Goal: Navigation & Orientation: Find specific page/section

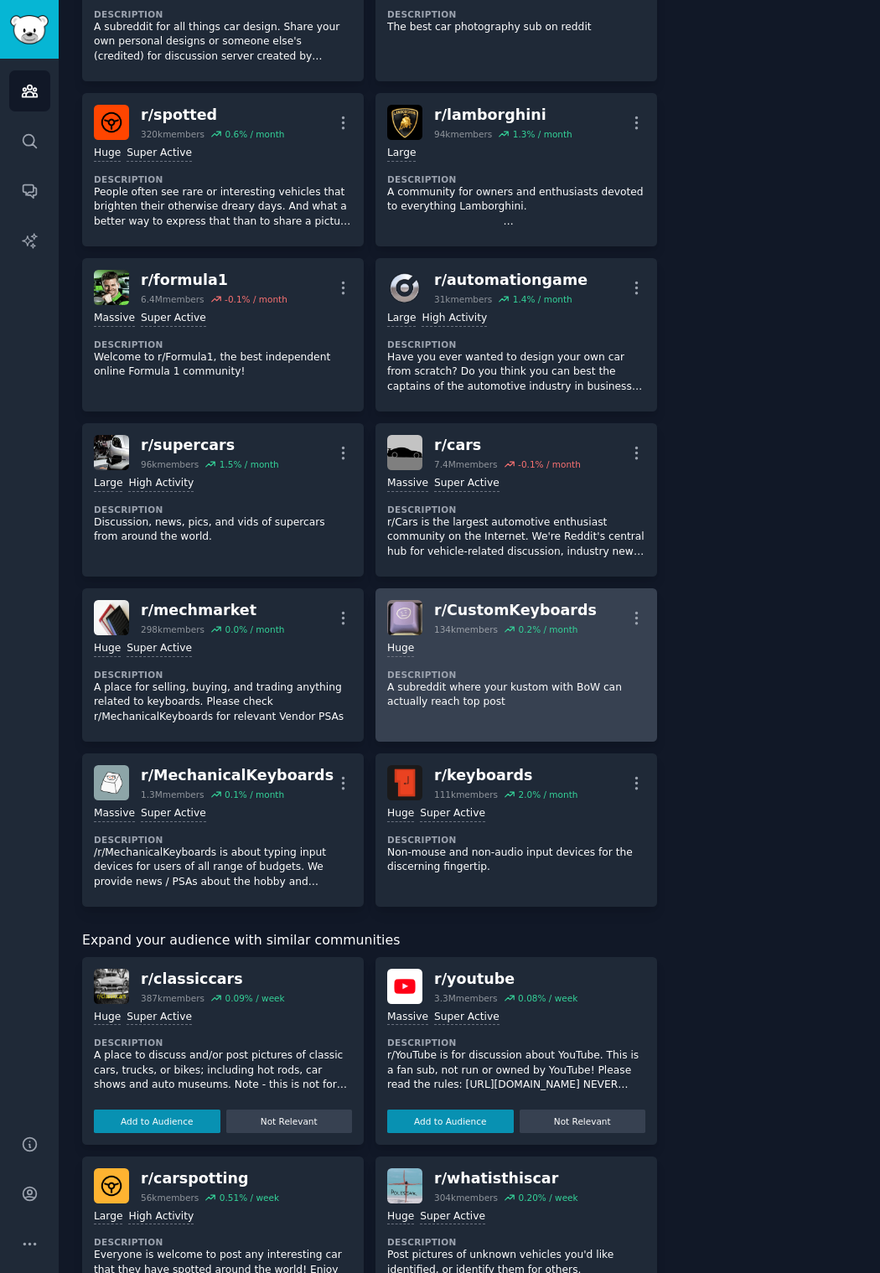
scroll to position [2263, 0]
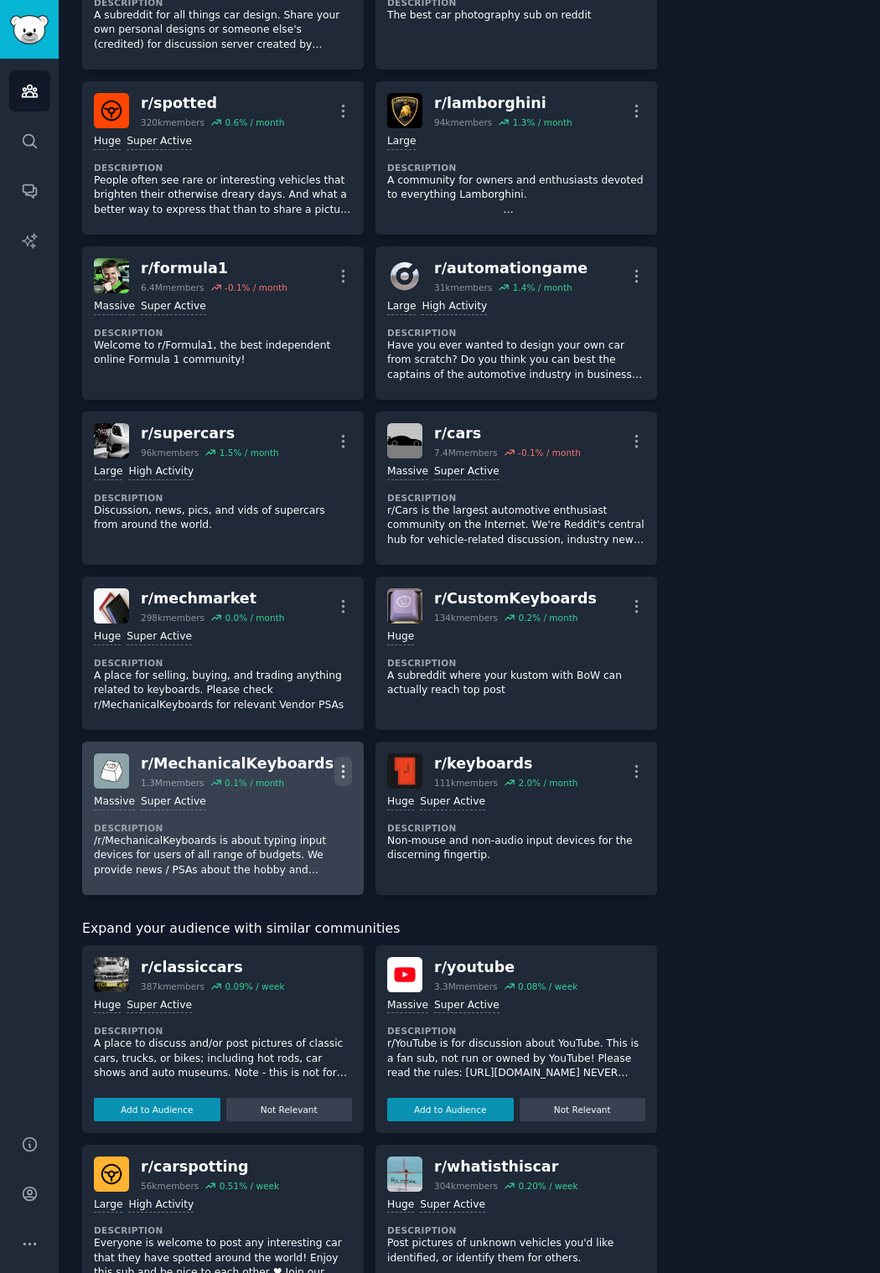
click at [342, 768] on icon "button" at bounding box center [343, 772] width 18 height 18
click at [181, 765] on div "r/ MechanicalKeyboards" at bounding box center [237, 764] width 193 height 21
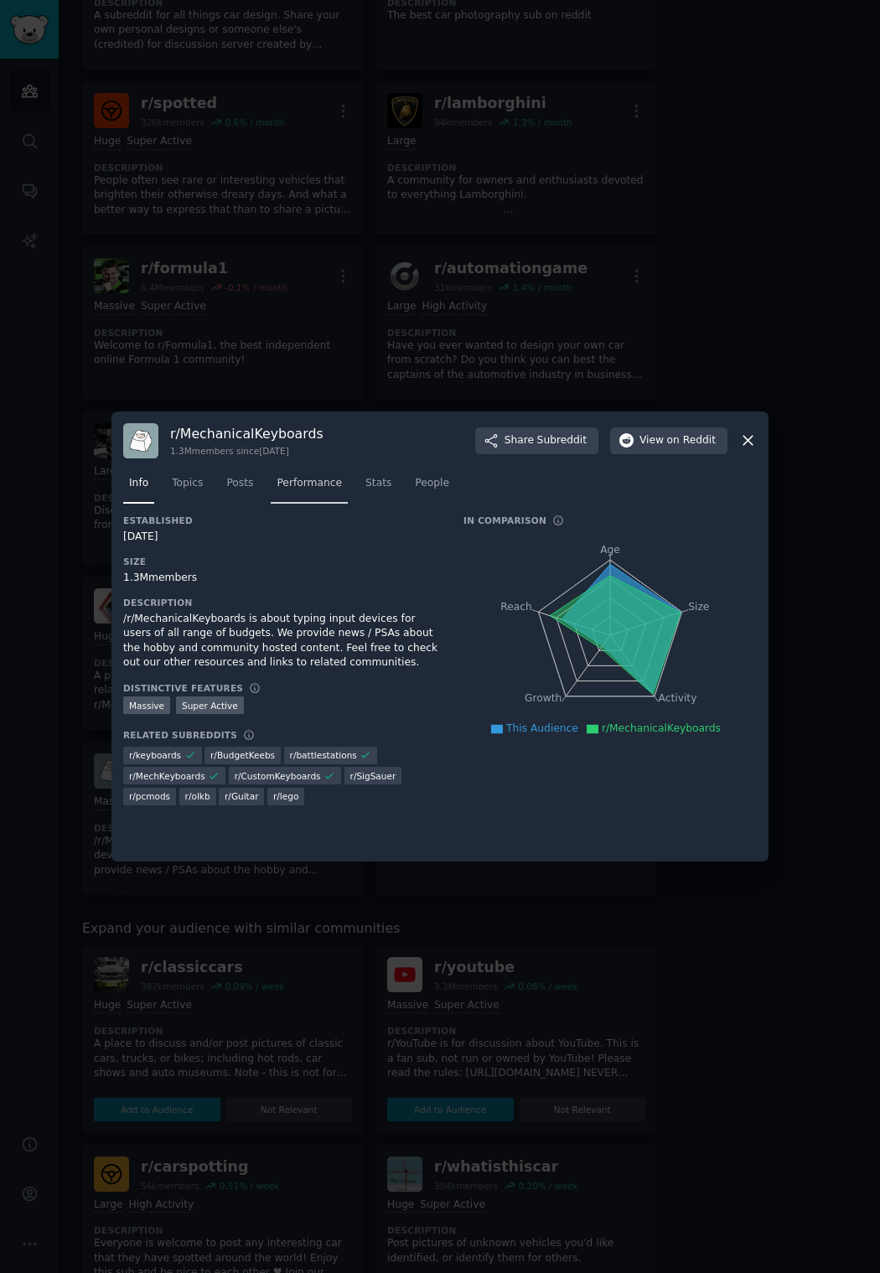
click at [305, 481] on span "Performance" at bounding box center [309, 483] width 65 height 15
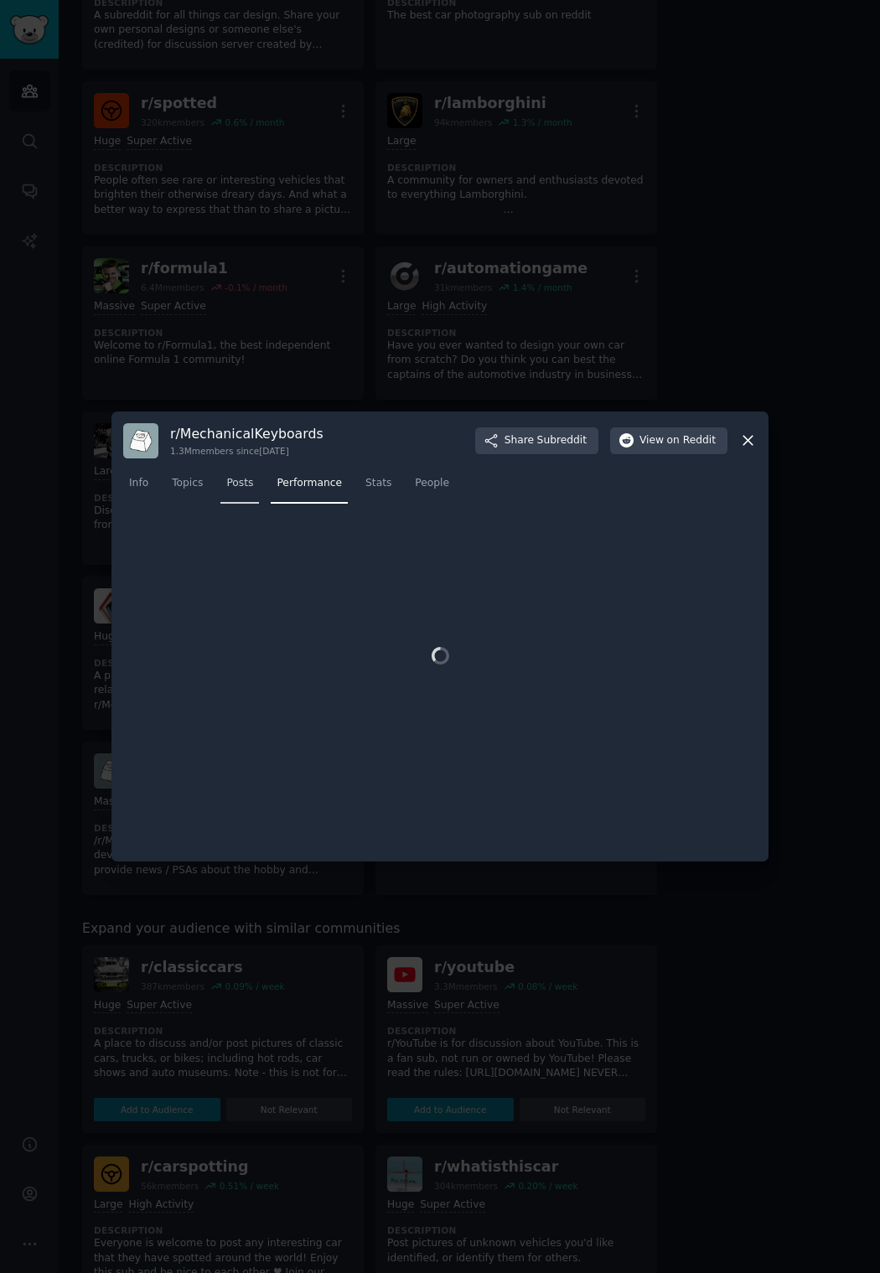
click at [237, 483] on span "Posts" at bounding box center [239, 483] width 27 height 15
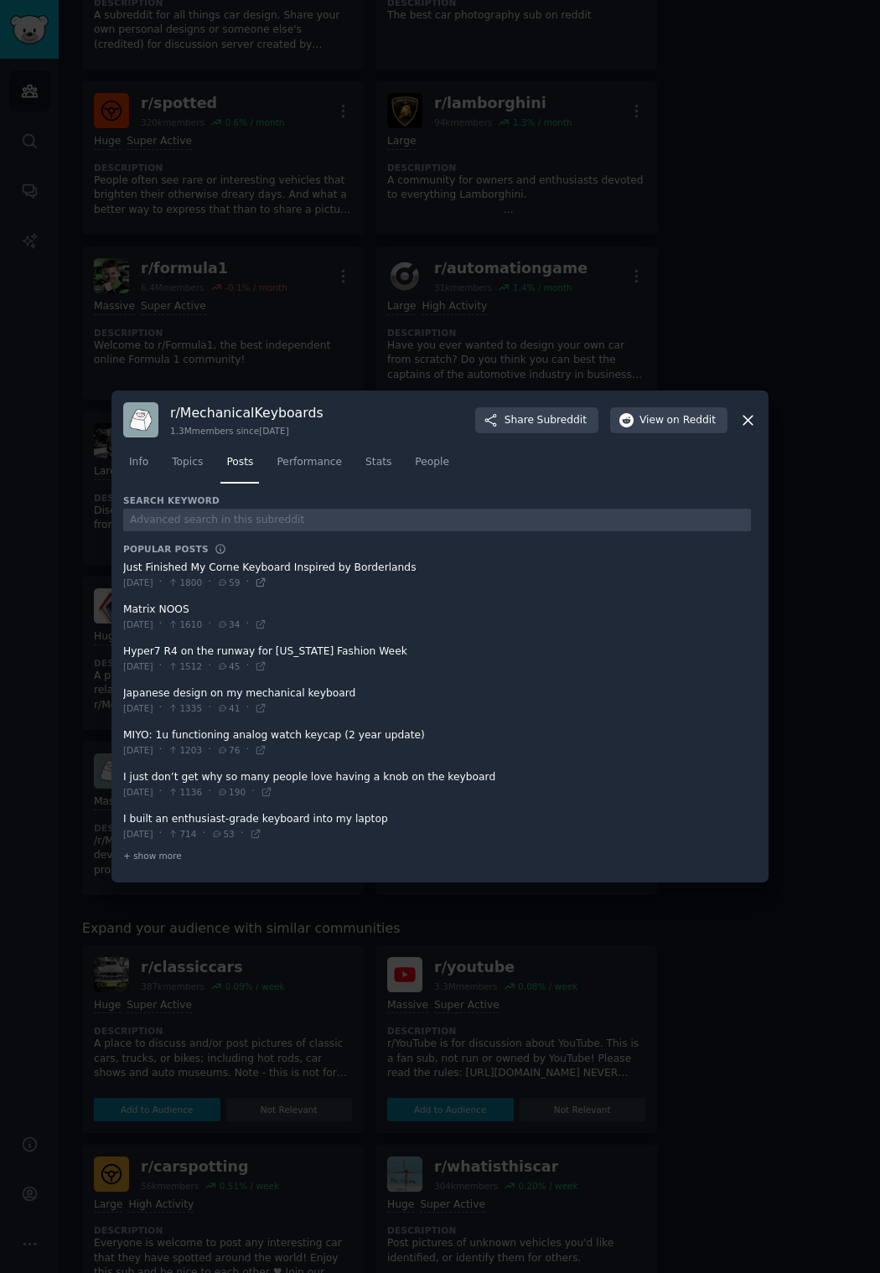
click at [267, 583] on icon at bounding box center [261, 583] width 12 height 12
